Goal: Go to known website: Go to known website

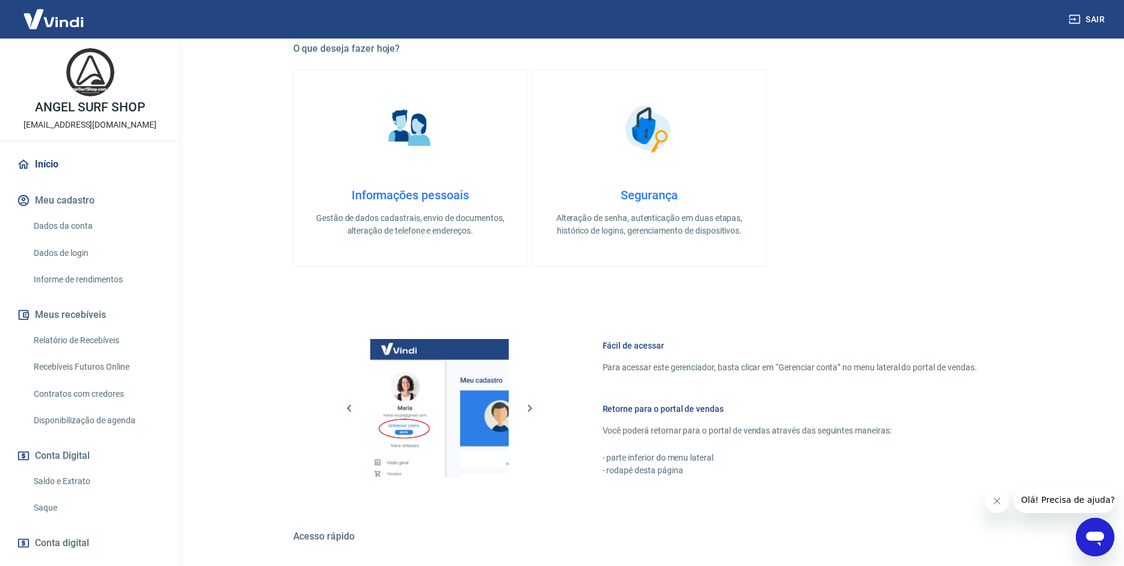
scroll to position [372, 0]
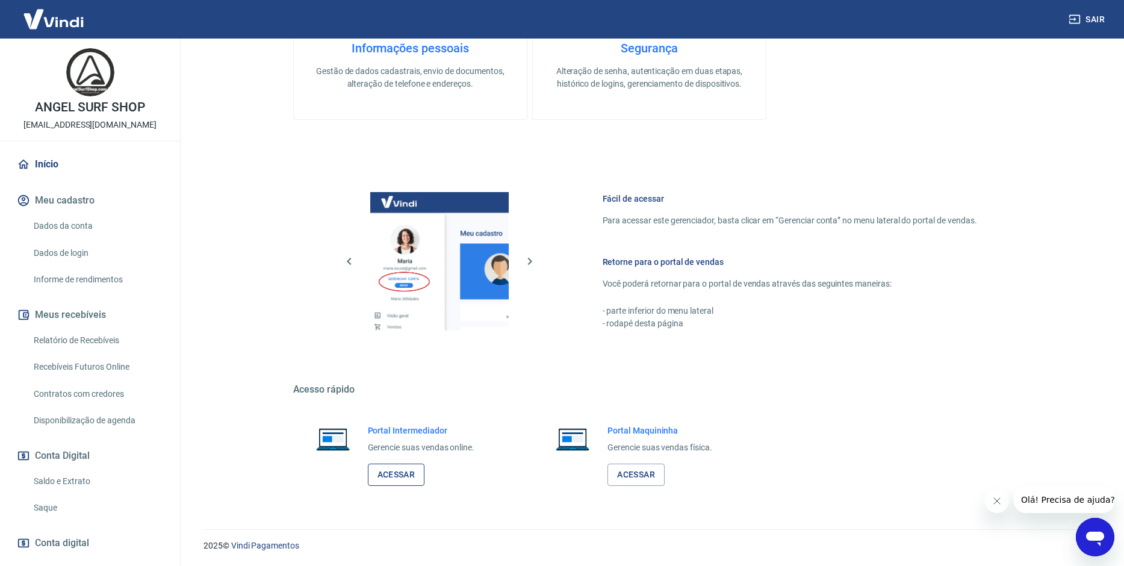
click at [407, 474] on link "Acessar" at bounding box center [396, 474] width 57 height 22
